Goal: Transaction & Acquisition: Purchase product/service

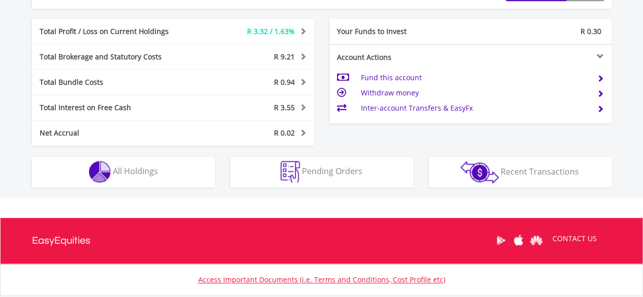
scroll to position [579, 0]
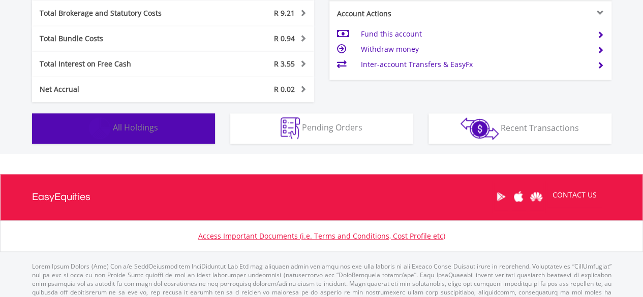
click at [151, 122] on span "All Holdings" at bounding box center [135, 127] width 45 height 11
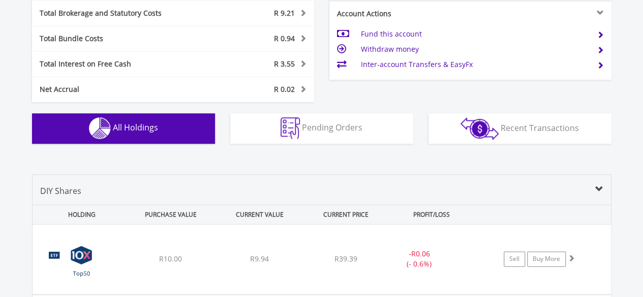
scroll to position [753, 0]
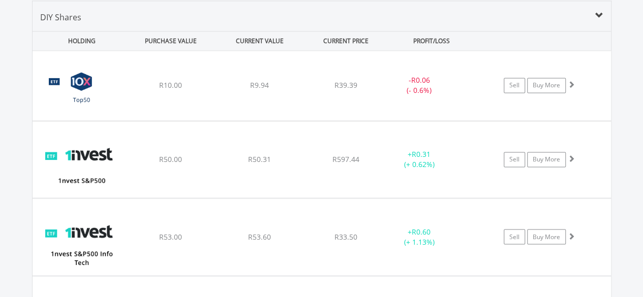
drag, startPoint x: 639, startPoint y: 149, endPoint x: 649, endPoint y: 166, distance: 20.1
click at [642, 166] on html "My Investments Invest Now New Listings Sell My Recurring Investments Pending Or…" at bounding box center [321, 56] width 643 height 1618
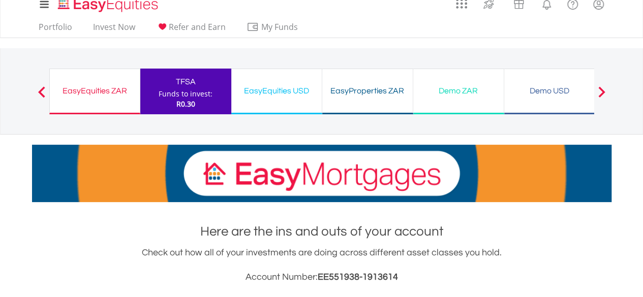
scroll to position [0, 0]
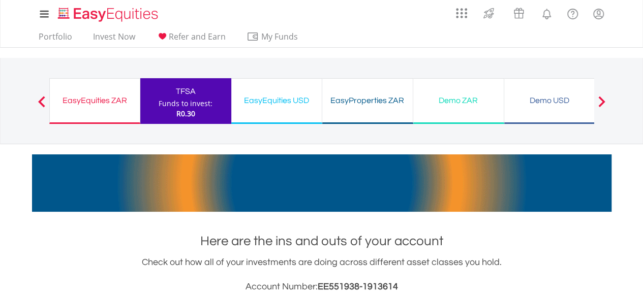
click at [108, 111] on div "EasyEquities ZAR Funds to invest: R0.30" at bounding box center [94, 101] width 91 height 46
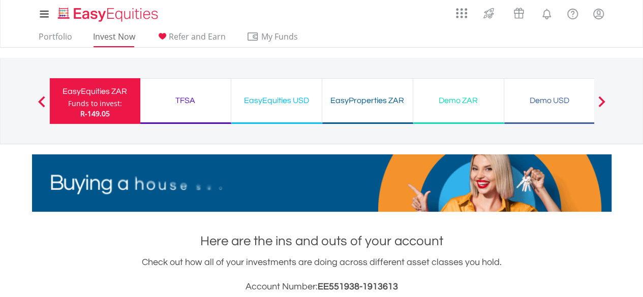
scroll to position [98, 193]
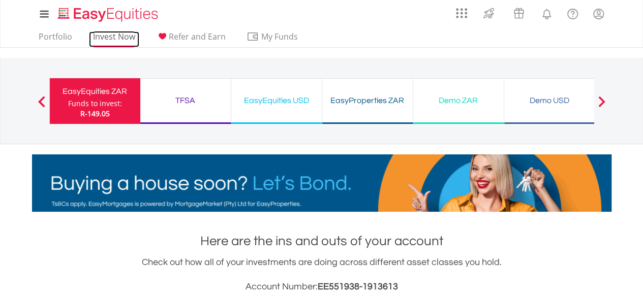
click at [115, 39] on link "Invest Now" at bounding box center [114, 40] width 50 height 16
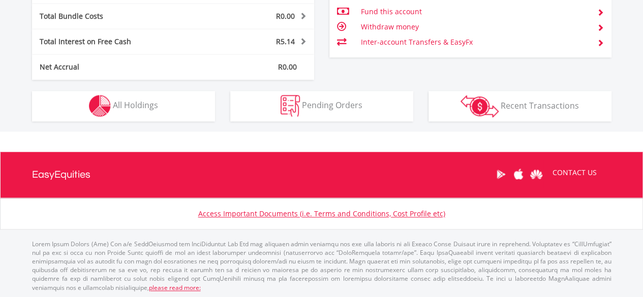
scroll to position [98, 193]
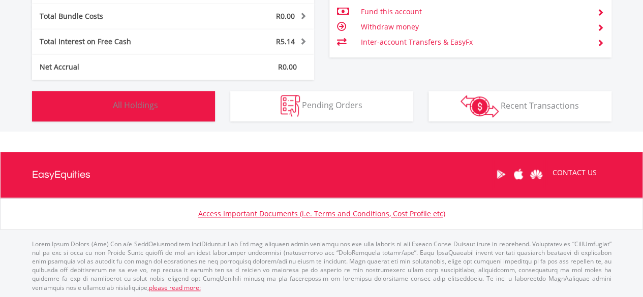
click at [140, 113] on button "Holdings All Holdings" at bounding box center [123, 106] width 183 height 30
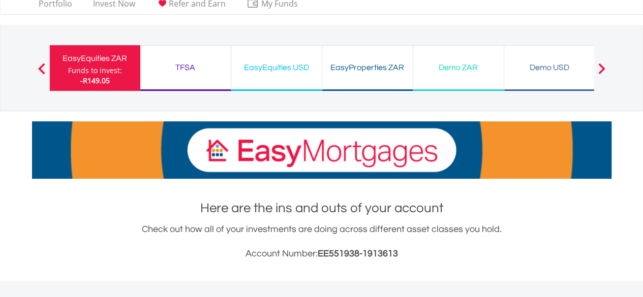
scroll to position [0, 0]
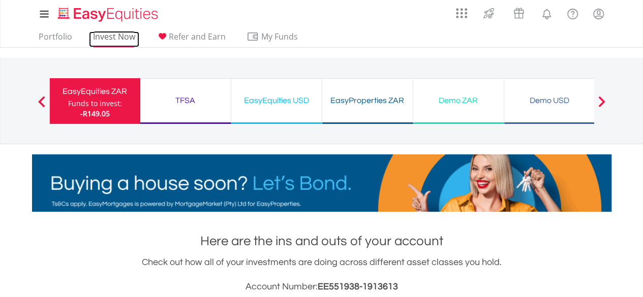
click at [108, 34] on link "Invest Now" at bounding box center [114, 40] width 50 height 16
